Goal: Check status: Check status

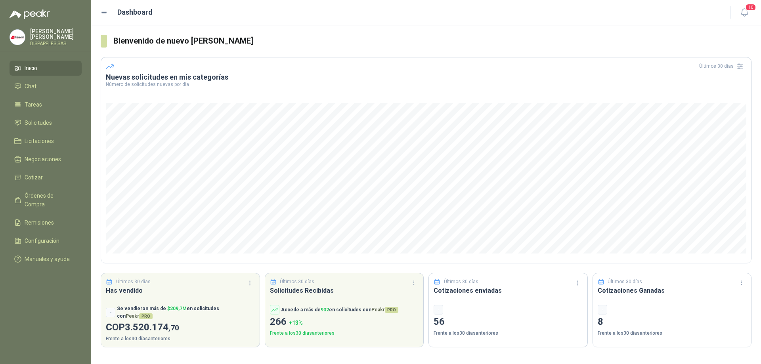
click at [34, 114] on ul "Inicio Chat Tareas Solicitudes Licitaciones Negociaciones Cotizar Órdenes de Co…" at bounding box center [45, 165] width 91 height 209
click at [32, 119] on span "Solicitudes" at bounding box center [38, 123] width 27 height 9
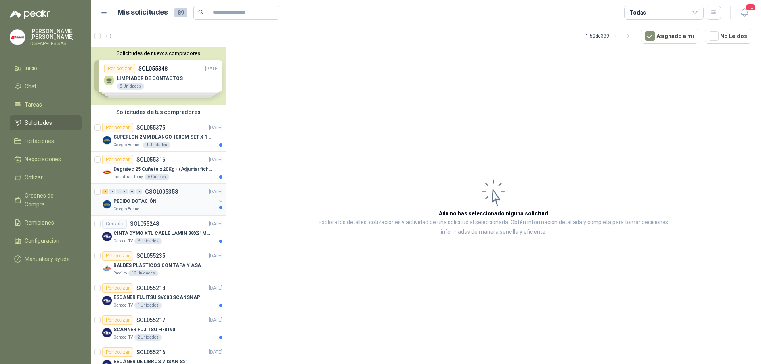
click at [135, 203] on p "PEDIDO DOTACIÓN" at bounding box center [134, 202] width 43 height 8
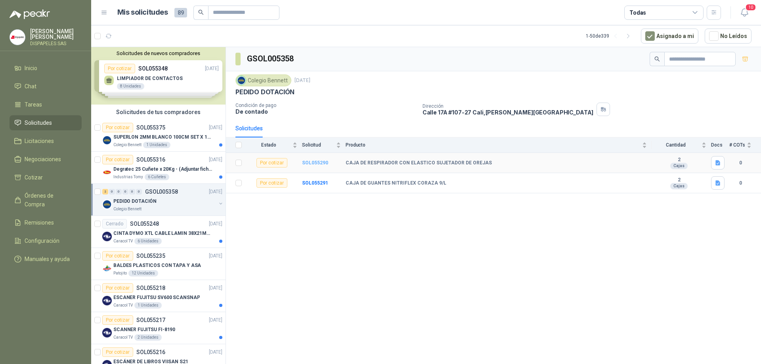
click at [316, 161] on b "SOL055290" at bounding box center [315, 163] width 26 height 6
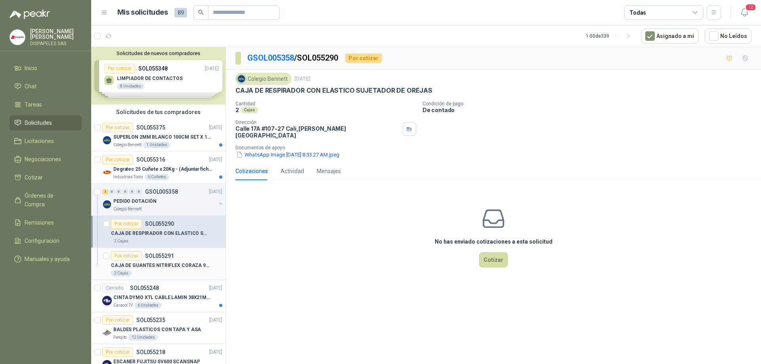
click at [144, 266] on p "CAJA DE GUANTES NITRIFLEX CORAZA 9/L" at bounding box center [160, 266] width 99 height 8
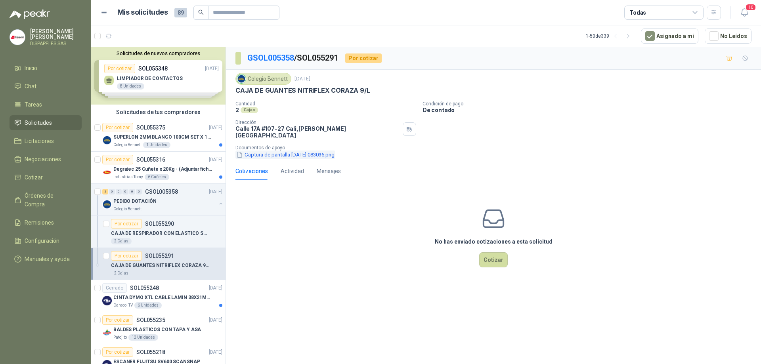
click at [288, 151] on button "Captura de pantalla [DATE] 083036.png" at bounding box center [286, 155] width 100 height 8
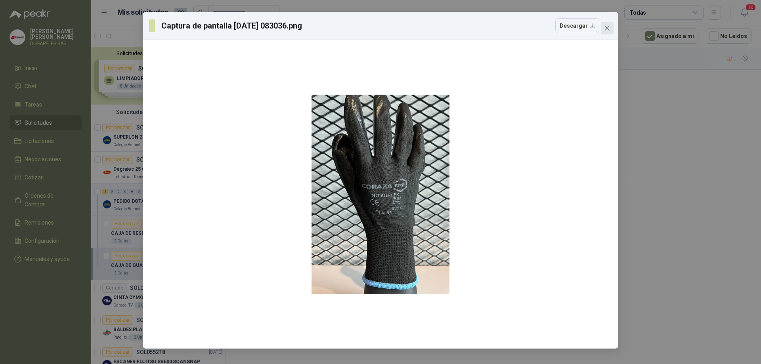
click at [609, 27] on icon "close" at bounding box center [607, 28] width 5 height 5
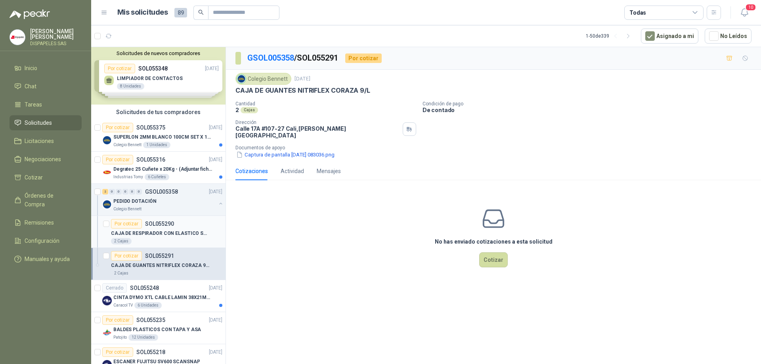
click at [169, 233] on p "CAJA DE RESPIRADOR CON ELASTICO SUJETADOR DE OREJAS" at bounding box center [160, 234] width 99 height 8
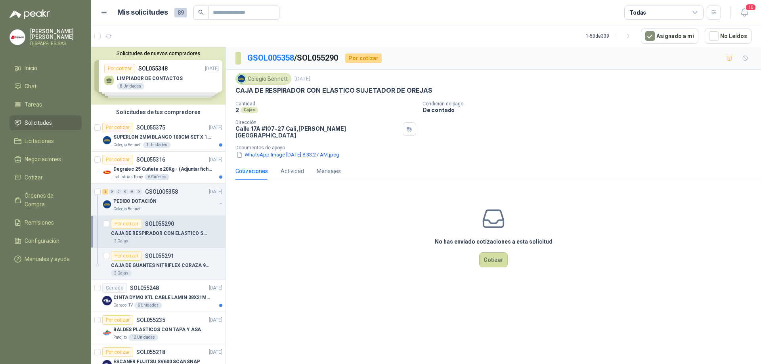
click at [267, 225] on div "No has enviado cotizaciones a esta solicitud Cotizar" at bounding box center [493, 237] width 535 height 101
